Goal: Contribute content: Add original content to the website for others to see

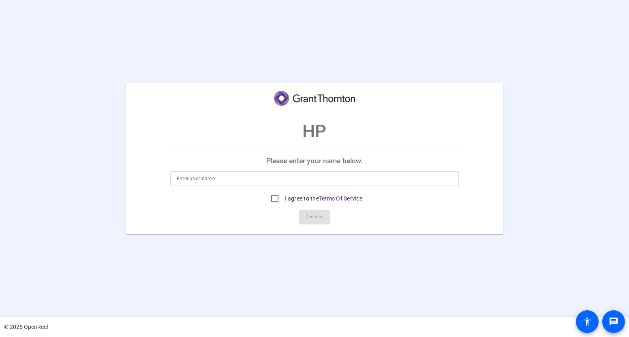
click at [221, 182] on input at bounding box center [315, 179] width 276 height 10
type input "Mark Margulies"
click at [374, 205] on div "I agree to the Terms Of Service" at bounding box center [314, 199] width 289 height 16
click at [272, 191] on input "I agree to the Terms Of Service" at bounding box center [275, 199] width 16 height 16
checkbox input "true"
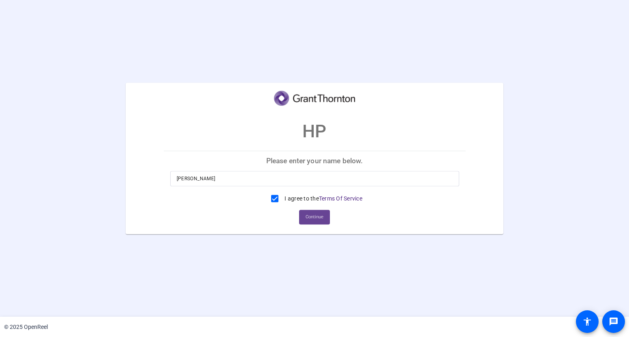
click at [315, 218] on span "Continue" at bounding box center [315, 217] width 18 height 12
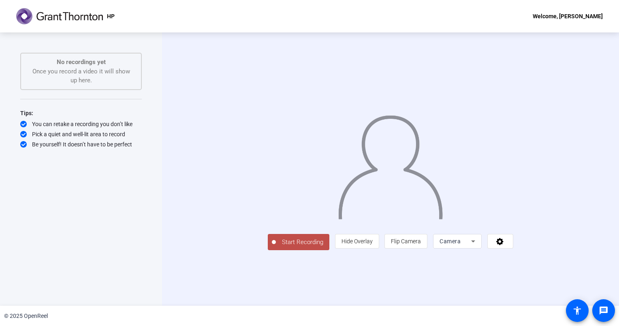
click at [471, 246] on div "Camera" at bounding box center [456, 241] width 32 height 10
click at [527, 227] on mat-option "Camera" at bounding box center [529, 224] width 49 height 16
click at [378, 193] on img at bounding box center [391, 164] width 106 height 111
click at [373, 249] on span "Hide Overlay" at bounding box center [357, 240] width 31 height 15
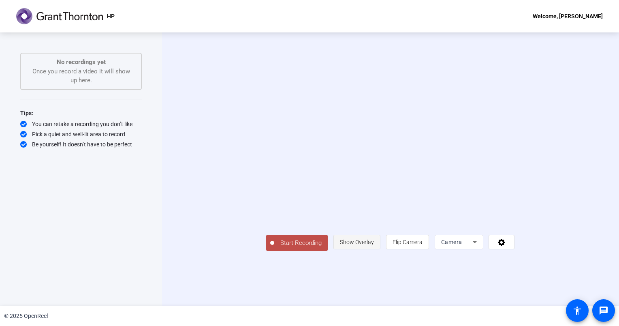
click at [374, 250] on span "Show Overlay" at bounding box center [357, 241] width 34 height 15
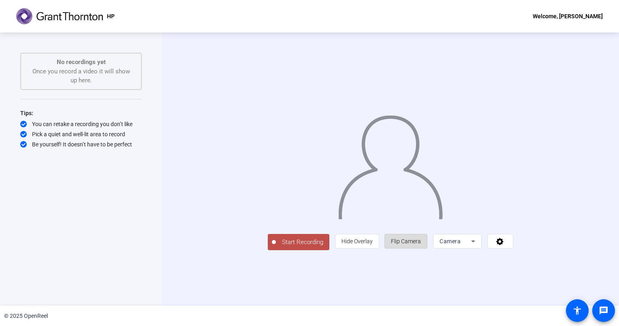
click at [421, 249] on span "Flip Camera" at bounding box center [406, 240] width 30 height 15
click at [421, 244] on span "Flip Camera" at bounding box center [406, 241] width 30 height 6
click at [276, 247] on span "Start Recording" at bounding box center [303, 242] width 54 height 9
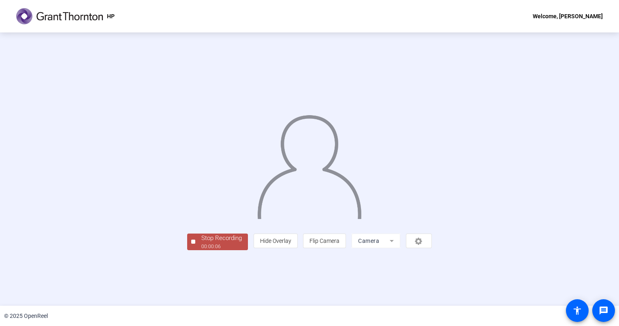
click at [201, 243] on div "Stop Recording" at bounding box center [221, 237] width 41 height 9
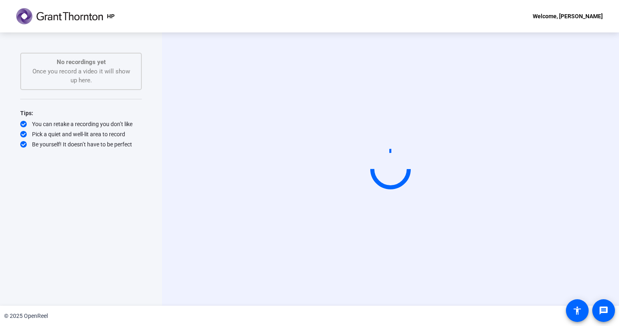
click at [330, 157] on video at bounding box center [391, 169] width 122 height 69
click at [133, 238] on div "Start Recording No recordings yet Once you record a video it will show up here.…" at bounding box center [81, 161] width 122 height 216
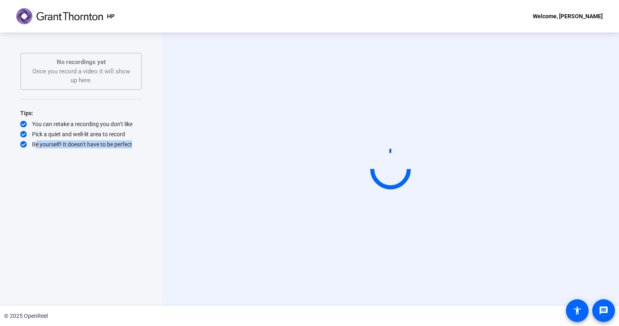
drag, startPoint x: 133, startPoint y: 238, endPoint x: 89, endPoint y: 202, distance: 56.5
click at [89, 202] on div "Start Recording No recordings yet Once you record a video it will show up here.…" at bounding box center [81, 161] width 122 height 216
click at [139, 109] on div "Tips:" at bounding box center [81, 113] width 122 height 10
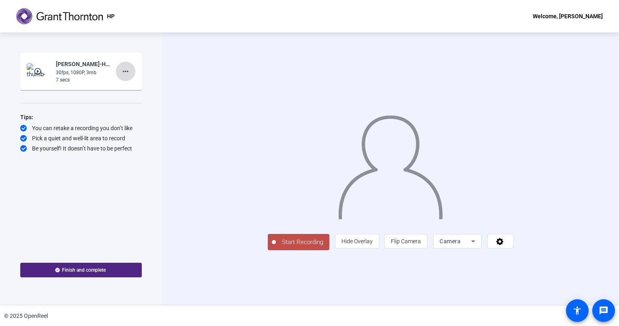
click at [125, 75] on mat-icon "more_horiz" at bounding box center [126, 71] width 10 height 10
click at [131, 88] on span "Delete clip" at bounding box center [138, 88] width 32 height 10
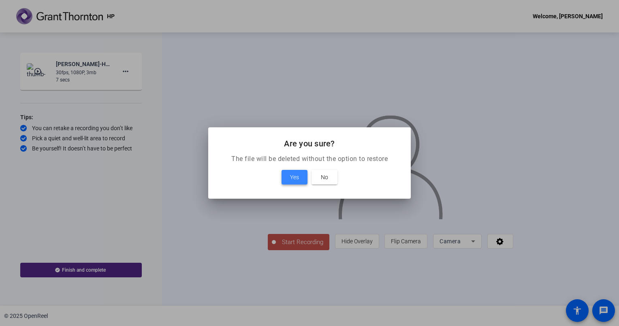
click at [289, 180] on span at bounding box center [295, 176] width 26 height 19
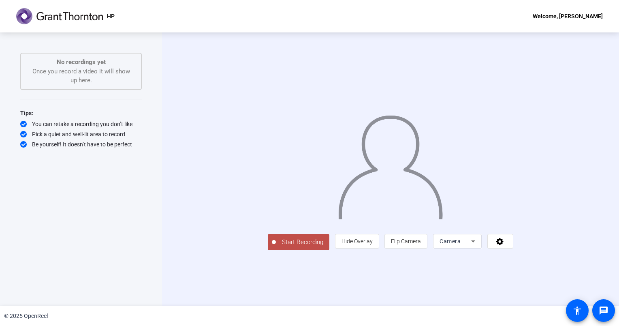
click at [276, 247] on span "Start Recording" at bounding box center [303, 242] width 54 height 9
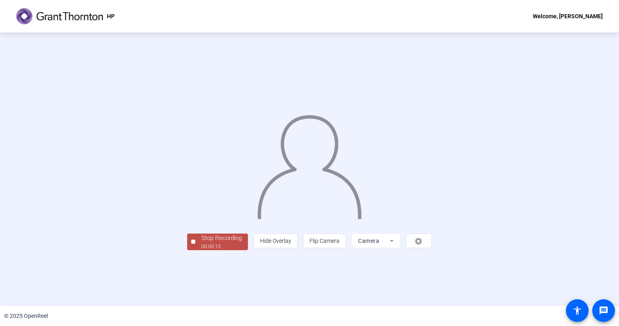
click at [201, 243] on div "Stop Recording" at bounding box center [221, 237] width 41 height 9
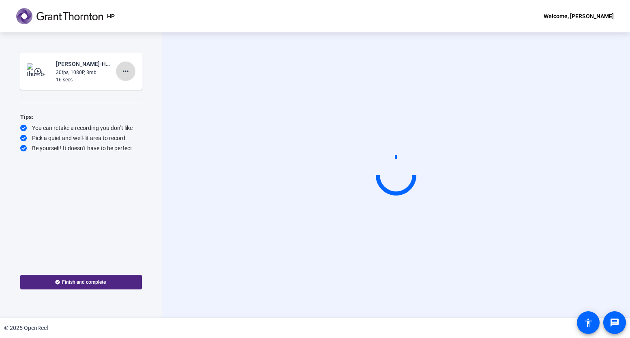
click at [127, 75] on mat-icon "more_horiz" at bounding box center [126, 71] width 10 height 10
click at [133, 88] on span "Delete clip" at bounding box center [138, 88] width 32 height 10
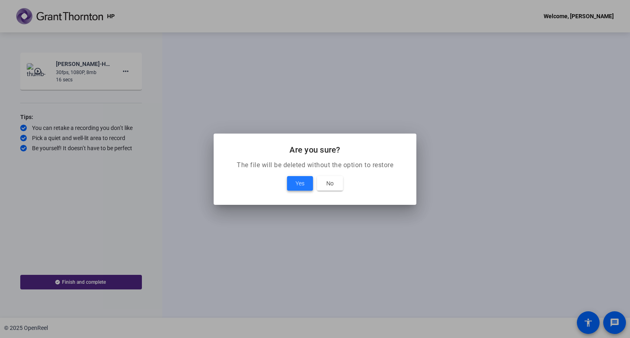
click at [295, 182] on span at bounding box center [300, 183] width 26 height 19
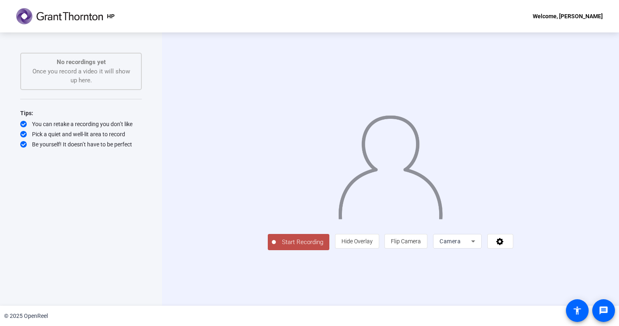
click at [268, 215] on div at bounding box center [391, 157] width 246 height 138
click at [276, 247] on span "Start Recording" at bounding box center [303, 242] width 54 height 9
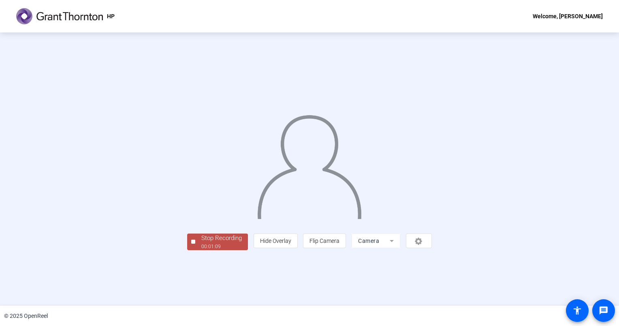
click at [201, 243] on div "Stop Recording" at bounding box center [221, 237] width 41 height 9
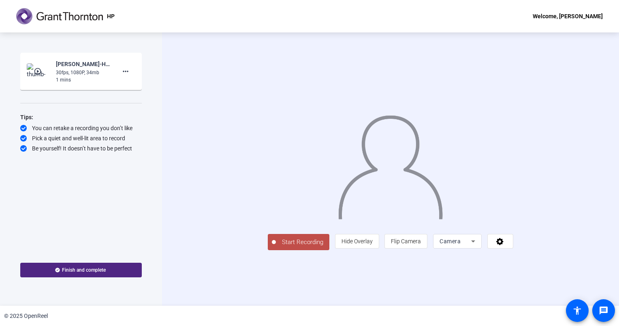
click at [276, 247] on span "Start Recording" at bounding box center [303, 242] width 54 height 9
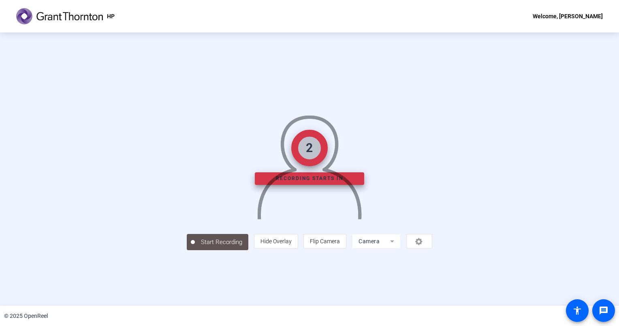
click at [161, 317] on div "© 2025 OpenReel" at bounding box center [309, 316] width 619 height 20
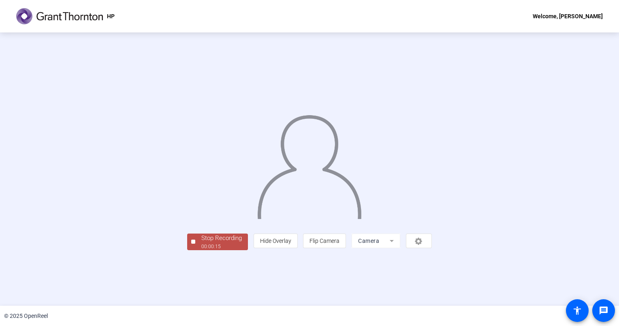
click at [201, 250] on div "00:00:15" at bounding box center [221, 246] width 41 height 7
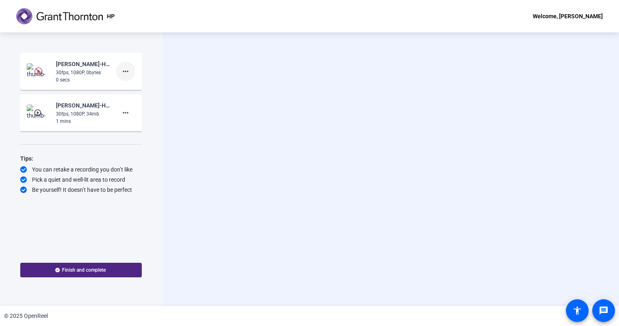
click at [126, 71] on mat-icon "more_horiz" at bounding box center [126, 71] width 10 height 10
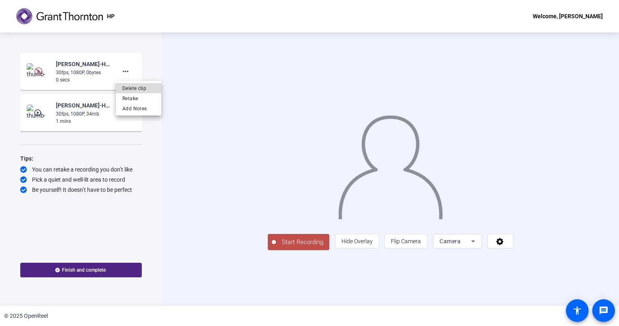
click at [139, 87] on span "Delete clip" at bounding box center [138, 88] width 32 height 10
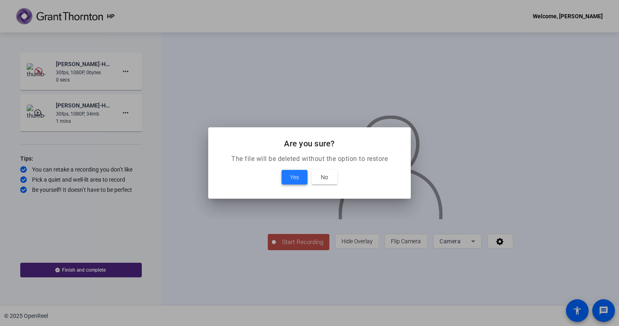
click at [288, 177] on span at bounding box center [295, 176] width 26 height 19
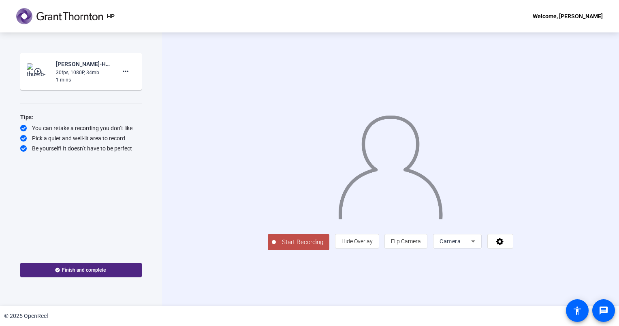
click at [276, 247] on span "Start Recording" at bounding box center [303, 242] width 54 height 9
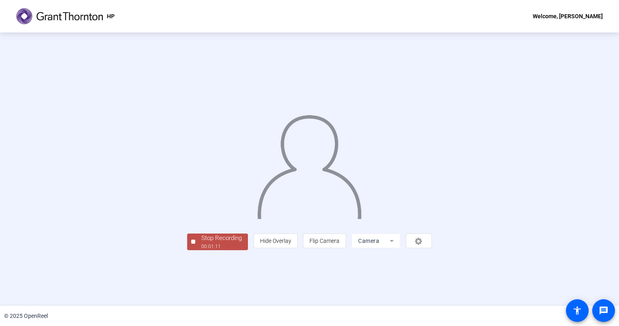
click at [201, 243] on div "Stop Recording" at bounding box center [221, 237] width 41 height 9
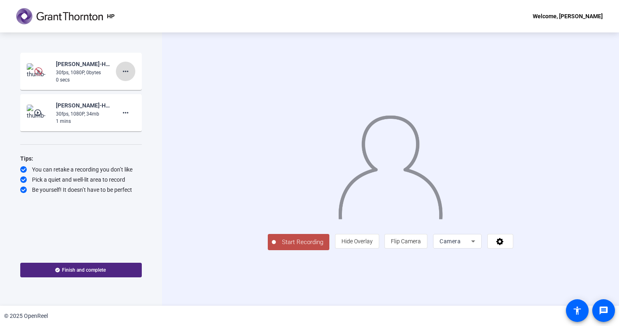
click at [126, 73] on mat-icon "more_horiz" at bounding box center [126, 71] width 10 height 10
click at [156, 66] on div at bounding box center [309, 163] width 619 height 326
click at [31, 73] on img at bounding box center [39, 71] width 24 height 16
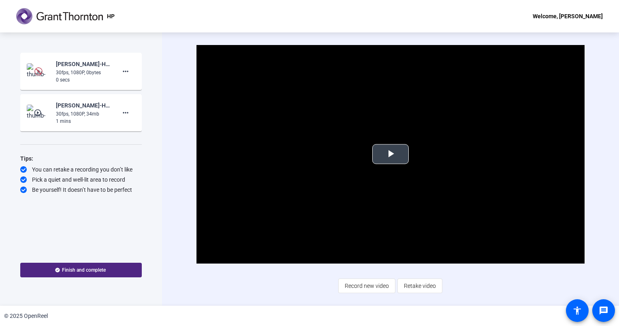
click at [391, 154] on span "Video Player" at bounding box center [391, 154] width 0 height 0
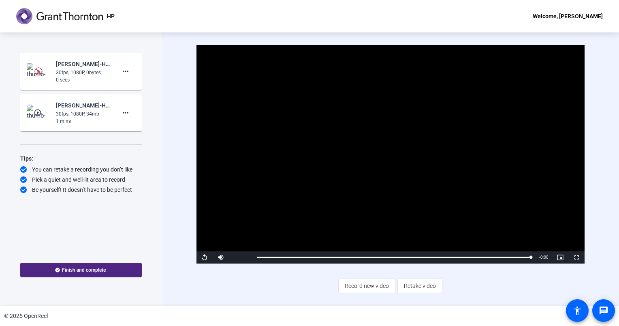
click at [306, 239] on video "Video Player" at bounding box center [391, 154] width 389 height 218
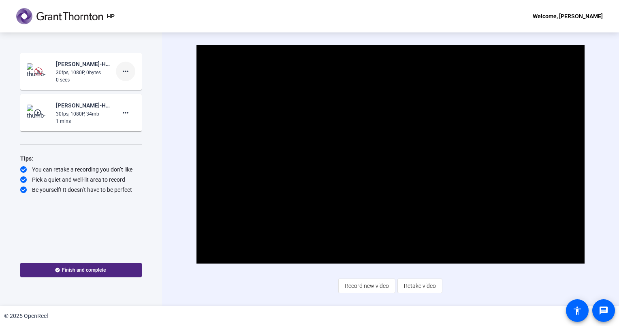
click at [126, 72] on mat-icon "more_horiz" at bounding box center [126, 71] width 10 height 10
click at [139, 84] on span "Delete clip" at bounding box center [138, 88] width 32 height 10
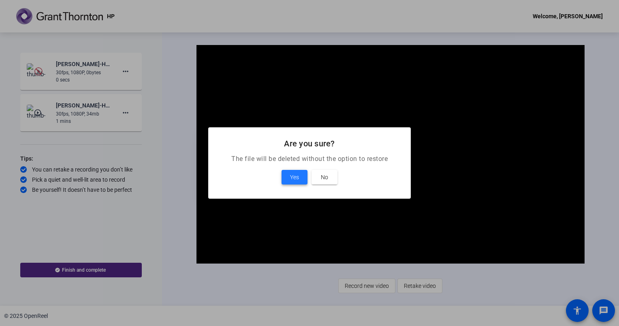
click at [287, 175] on span at bounding box center [295, 176] width 26 height 19
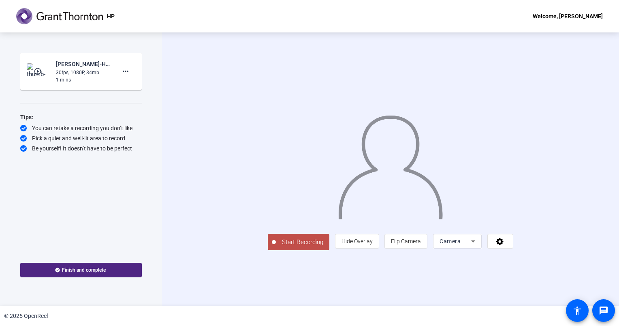
click at [186, 227] on div "Start Recording person Hide Overlay flip Flip Camera Camera" at bounding box center [390, 168] width 457 height 273
click at [276, 247] on span "Start Recording" at bounding box center [303, 242] width 54 height 9
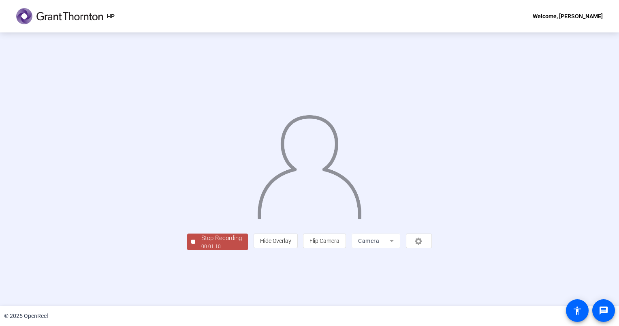
click at [201, 243] on div "Stop Recording" at bounding box center [221, 237] width 41 height 9
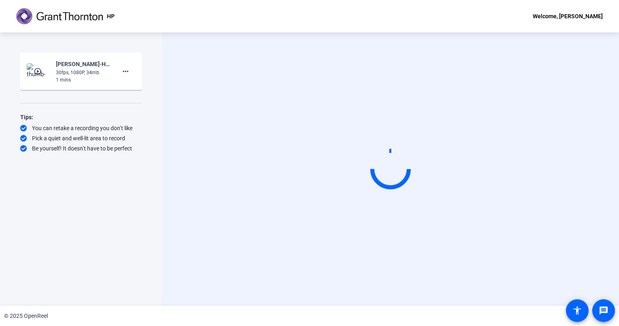
click at [93, 208] on div "Start Recording play_circle_outline Mark Margulies-HP-HP-1756396766869-webcam 3…" at bounding box center [81, 161] width 122 height 216
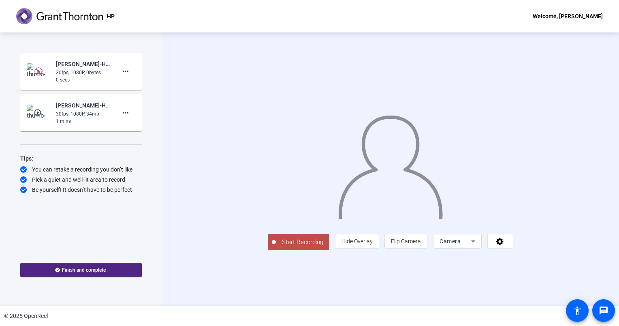
click at [276, 247] on span "Start Recording" at bounding box center [303, 242] width 54 height 9
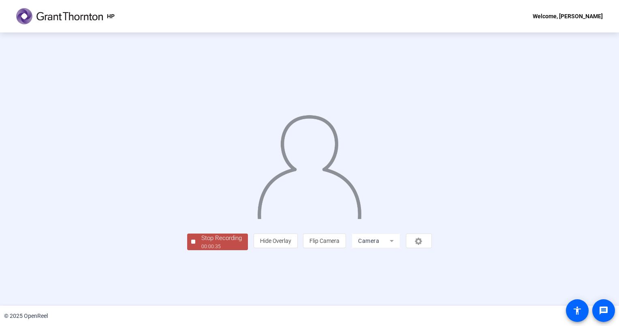
click at [201, 243] on div "Stop Recording" at bounding box center [221, 237] width 41 height 9
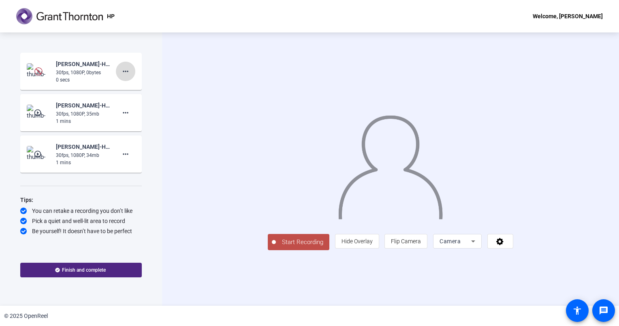
click at [124, 75] on mat-icon "more_horiz" at bounding box center [126, 71] width 10 height 10
click at [159, 157] on div at bounding box center [309, 163] width 619 height 326
click at [96, 72] on div "30fps, 1080P, 0bytes" at bounding box center [83, 72] width 54 height 7
click at [128, 73] on mat-icon "more_horiz" at bounding box center [126, 71] width 10 height 10
click at [83, 76] on div at bounding box center [309, 163] width 619 height 326
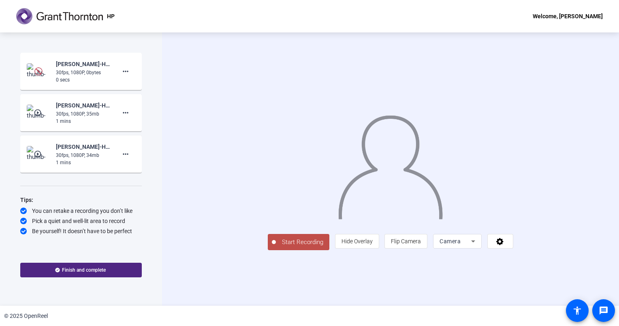
click at [116, 99] on mat-card-content "play_circle_outline Mark Margulies-HP-HP-1756397741720-webcam 30fps, 1080P, 35m…" at bounding box center [81, 112] width 122 height 37
click at [38, 69] on img at bounding box center [38, 71] width 8 height 8
click at [37, 153] on mat-icon "play_circle_outline" at bounding box center [39, 154] width 10 height 8
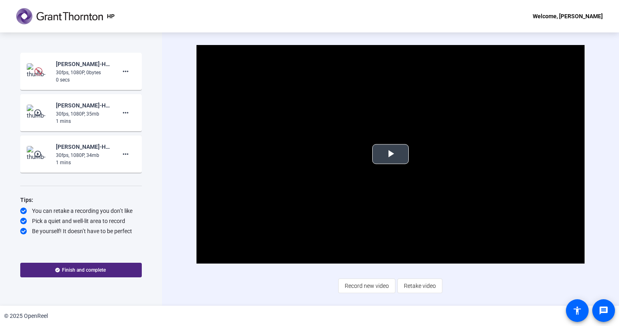
click at [391, 154] on span "Video Player" at bounding box center [391, 154] width 0 height 0
click at [125, 72] on mat-icon "more_horiz" at bounding box center [126, 71] width 10 height 10
click at [129, 88] on span "Delete clip" at bounding box center [138, 88] width 32 height 10
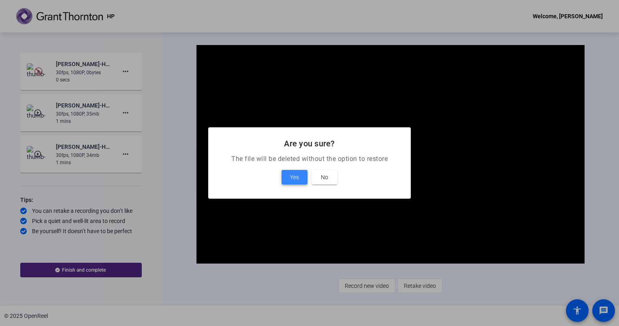
click at [291, 180] on span "Yes" at bounding box center [294, 177] width 9 height 10
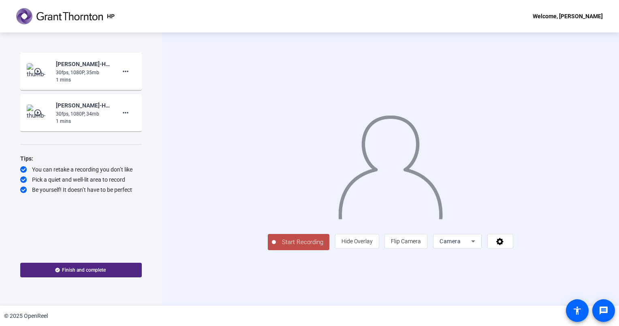
click at [39, 70] on mat-icon "play_circle_outline" at bounding box center [39, 71] width 10 height 8
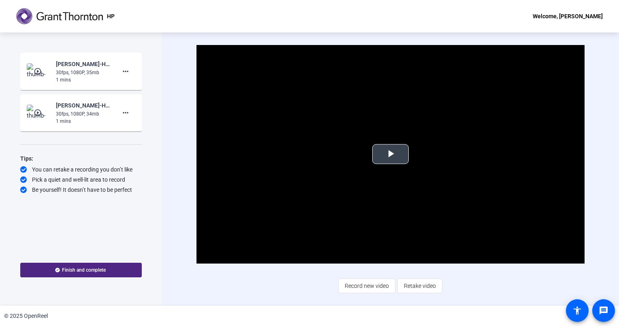
click at [391, 154] on span "Video Player" at bounding box center [391, 154] width 0 height 0
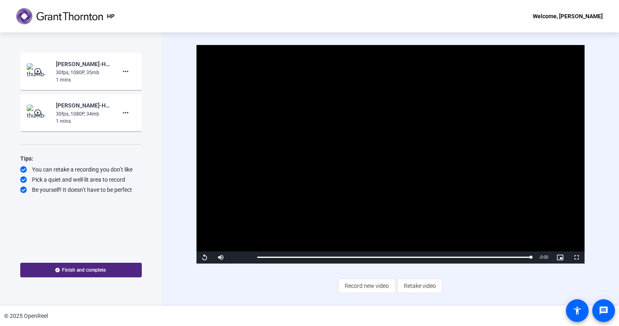
click at [368, 233] on video "Video Player" at bounding box center [391, 154] width 389 height 218
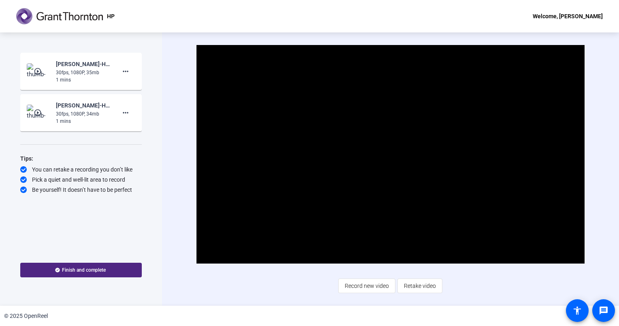
click at [128, 230] on div "Start Recording play_circle_outline Mark Margulies-HP-HP-1756397741720-webcam 3…" at bounding box center [81, 150] width 122 height 195
click at [367, 287] on span "Record new video" at bounding box center [367, 285] width 44 height 15
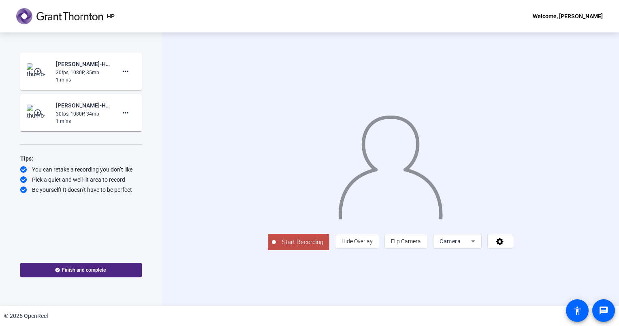
click at [276, 247] on span "Start Recording" at bounding box center [303, 242] width 54 height 9
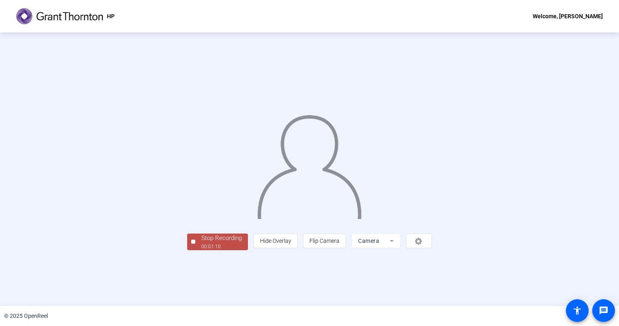
click at [201, 243] on div "Stop Recording" at bounding box center [221, 237] width 41 height 9
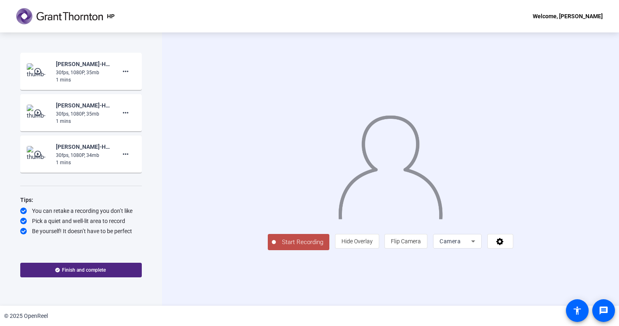
click at [276, 247] on span "Start Recording" at bounding box center [303, 242] width 54 height 9
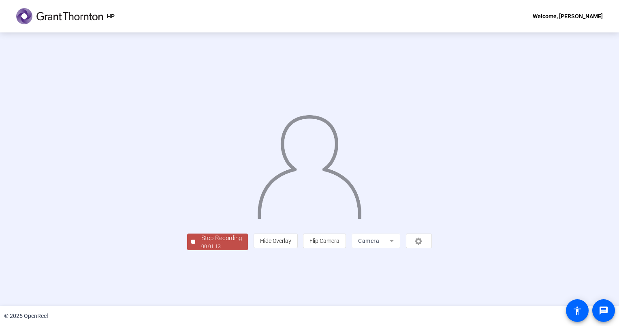
click at [201, 243] on div "Stop Recording" at bounding box center [221, 237] width 41 height 9
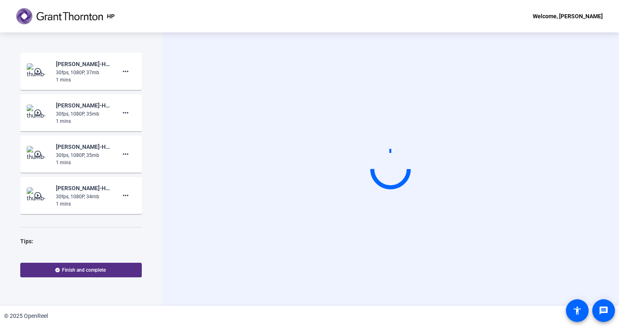
click at [75, 271] on span "Finish and complete" at bounding box center [84, 270] width 44 height 6
